Goal: Use online tool/utility: Use online tool/utility

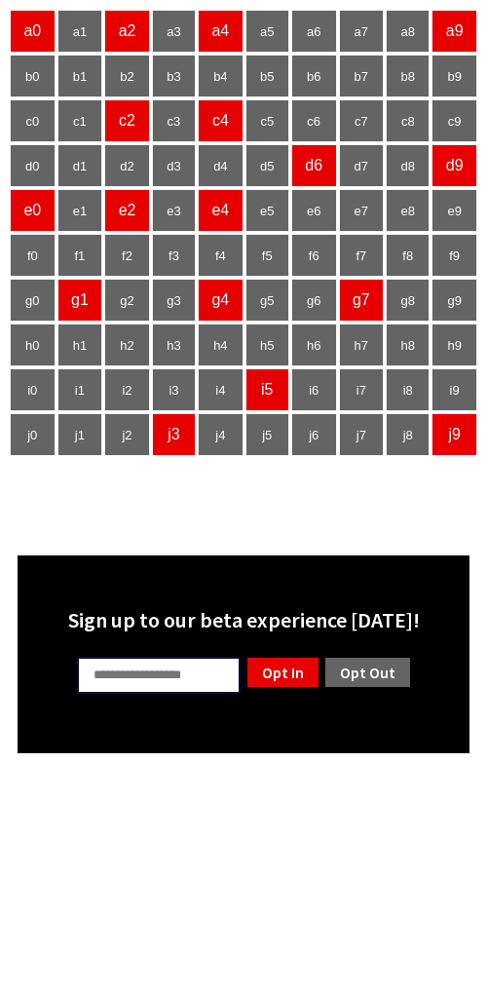
click at [149, 488] on input "text" at bounding box center [159, 675] width 164 height 37
type input "**"
click at [317, 488] on link "Opt In" at bounding box center [283, 672] width 75 height 33
